Goal: Information Seeking & Learning: Learn about a topic

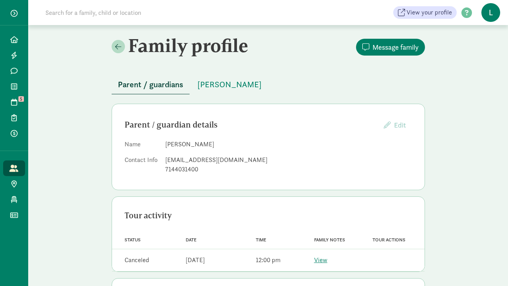
scroll to position [26, 0]
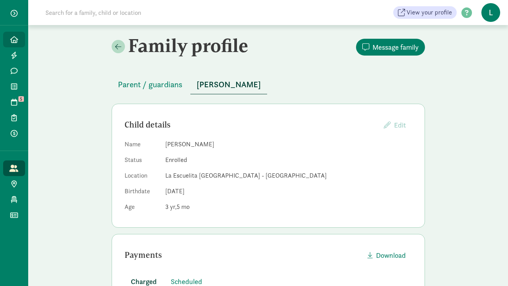
click at [13, 38] on icon at bounding box center [14, 39] width 8 height 7
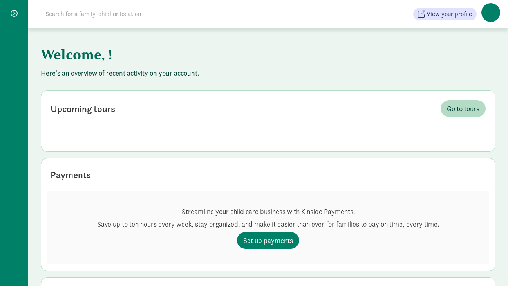
click at [71, 13] on input at bounding box center [151, 14] width 220 height 16
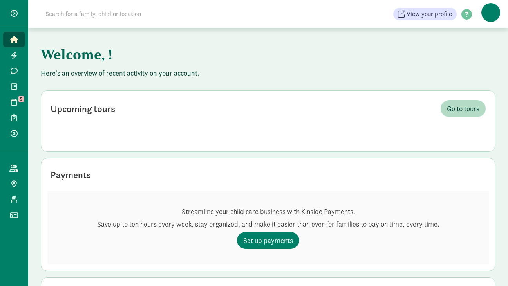
paste input "sashakizzy@gmail.com"
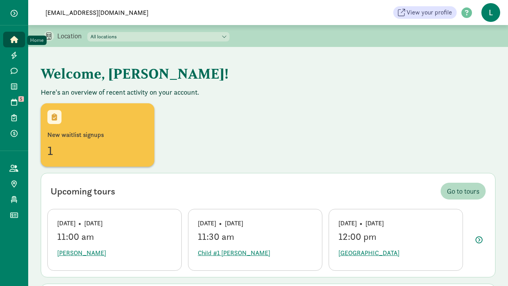
type input "sashakizzy@gmail.com"
click at [95, 141] on div "1" at bounding box center [97, 150] width 100 height 19
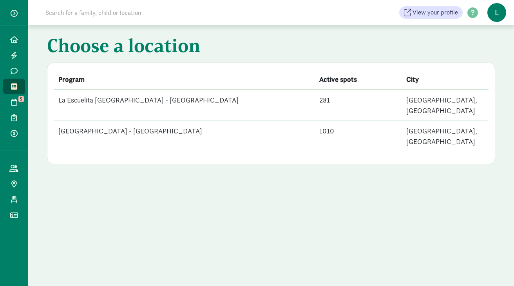
click at [62, 13] on input at bounding box center [151, 13] width 220 height 16
paste input "[PERSON_NAME]"
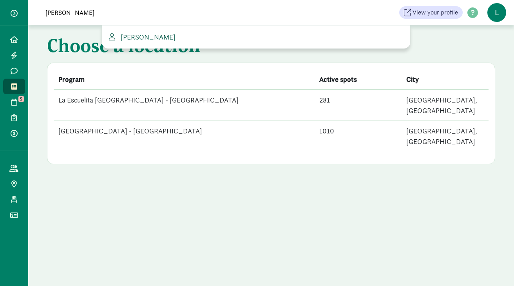
type input "[PERSON_NAME]"
click at [147, 38] on span "[PERSON_NAME]" at bounding box center [146, 36] width 58 height 9
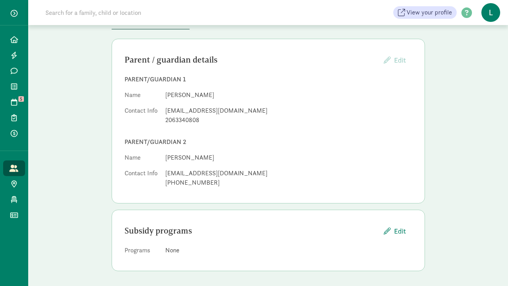
scroll to position [65, 0]
drag, startPoint x: 203, startPoint y: 157, endPoint x: 166, endPoint y: 158, distance: 37.2
click at [166, 158] on dd "[PERSON_NAME]" at bounding box center [288, 157] width 247 height 9
copy dd "[PERSON_NAME]"
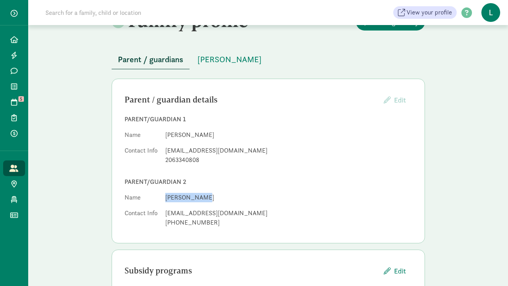
scroll to position [0, 0]
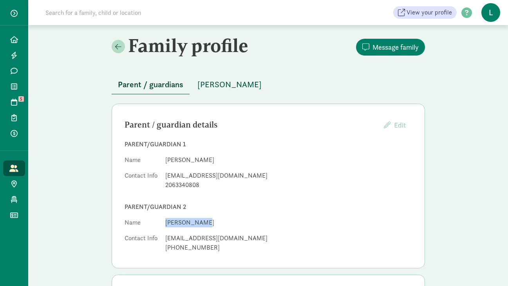
click at [221, 88] on span "[PERSON_NAME]" at bounding box center [229, 84] width 64 height 13
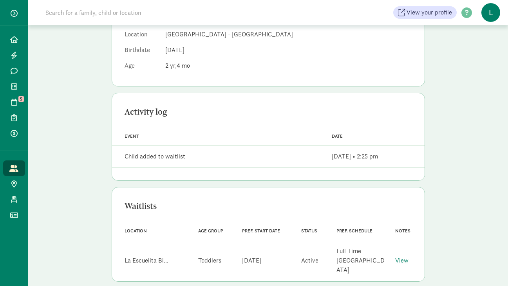
scroll to position [143, 0]
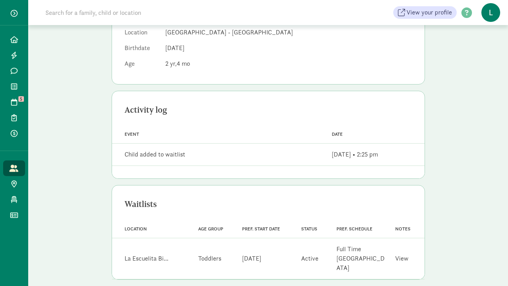
click at [401, 254] on link "View" at bounding box center [401, 258] width 13 height 8
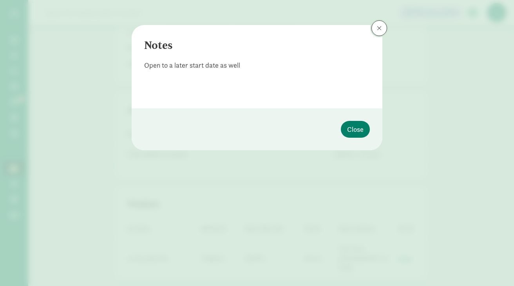
click at [377, 24] on button at bounding box center [379, 28] width 16 height 16
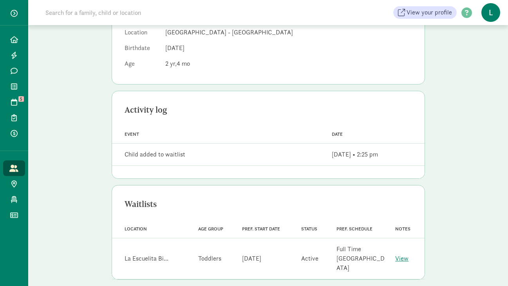
scroll to position [0, 0]
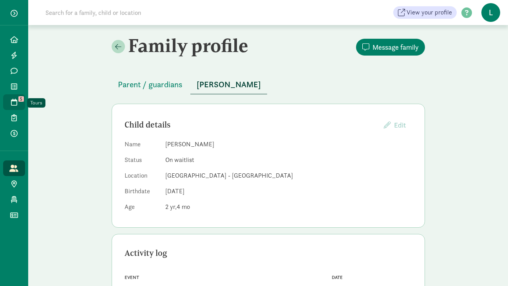
click at [18, 99] on span at bounding box center [13, 102] width 9 height 7
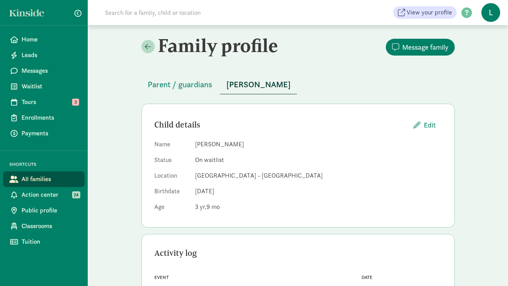
scroll to position [47, 0]
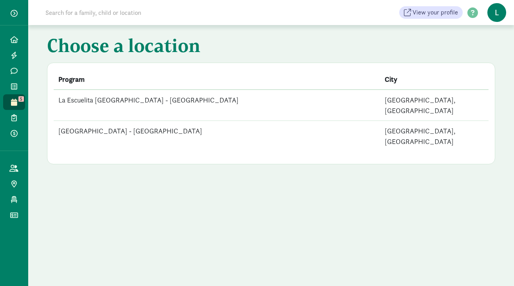
click at [170, 121] on td "[GEOGRAPHIC_DATA] - [GEOGRAPHIC_DATA]" at bounding box center [217, 136] width 326 height 31
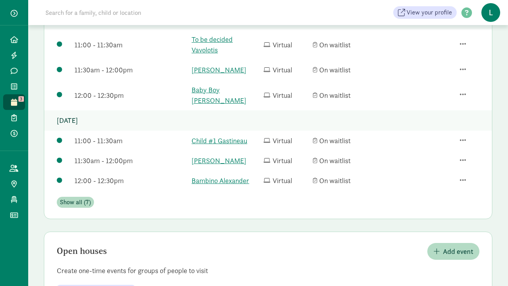
scroll to position [266, 0]
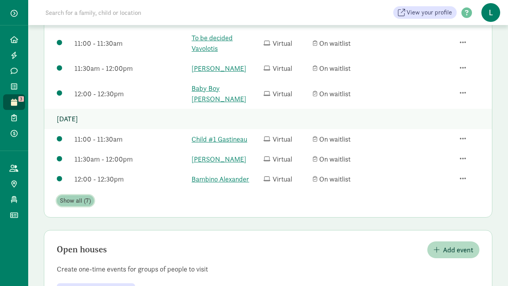
click at [81, 196] on span "Show all (7)" at bounding box center [75, 200] width 31 height 9
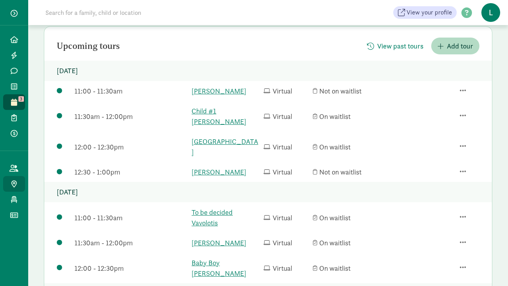
scroll to position [0, 0]
